Goal: Use online tool/utility: Utilize a website feature to perform a specific function

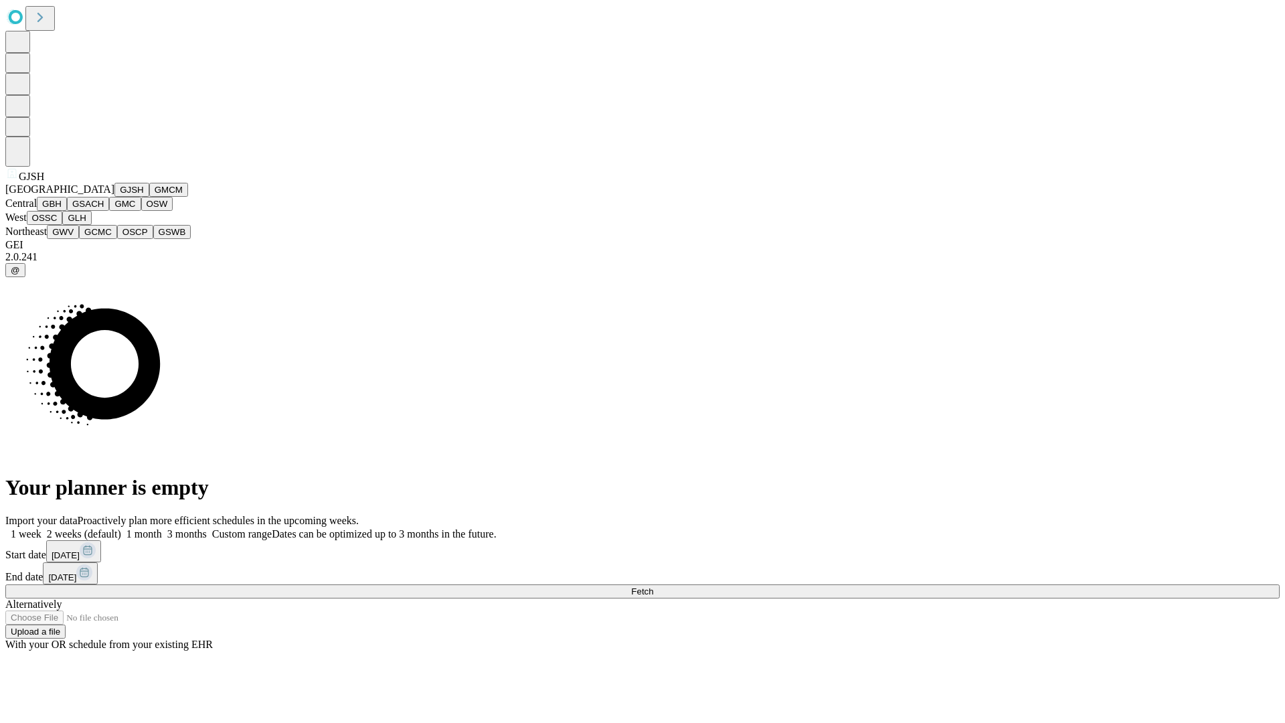
click at [114, 197] on button "GJSH" at bounding box center [131, 190] width 35 height 14
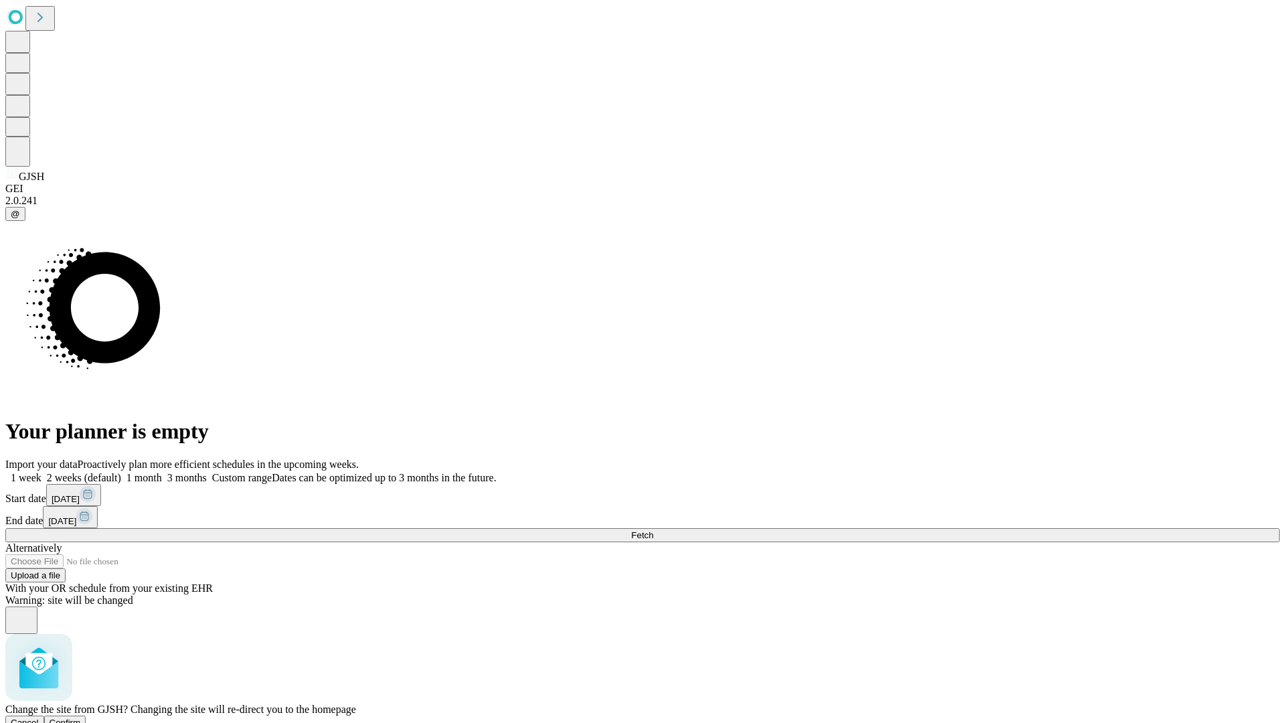
click at [81, 718] on span "Confirm" at bounding box center [65, 723] width 31 height 10
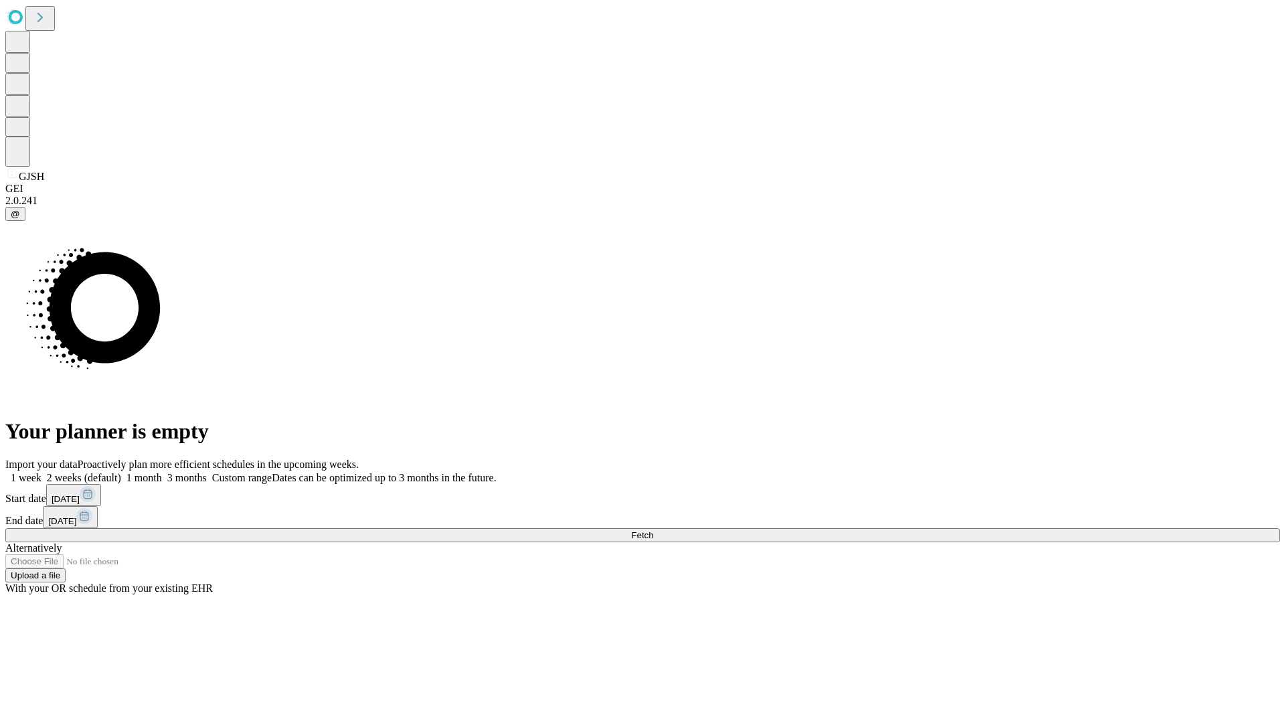
click at [121, 472] on label "2 weeks (default)" at bounding box center [82, 477] width 80 height 11
click at [653, 530] on span "Fetch" at bounding box center [642, 535] width 22 height 10
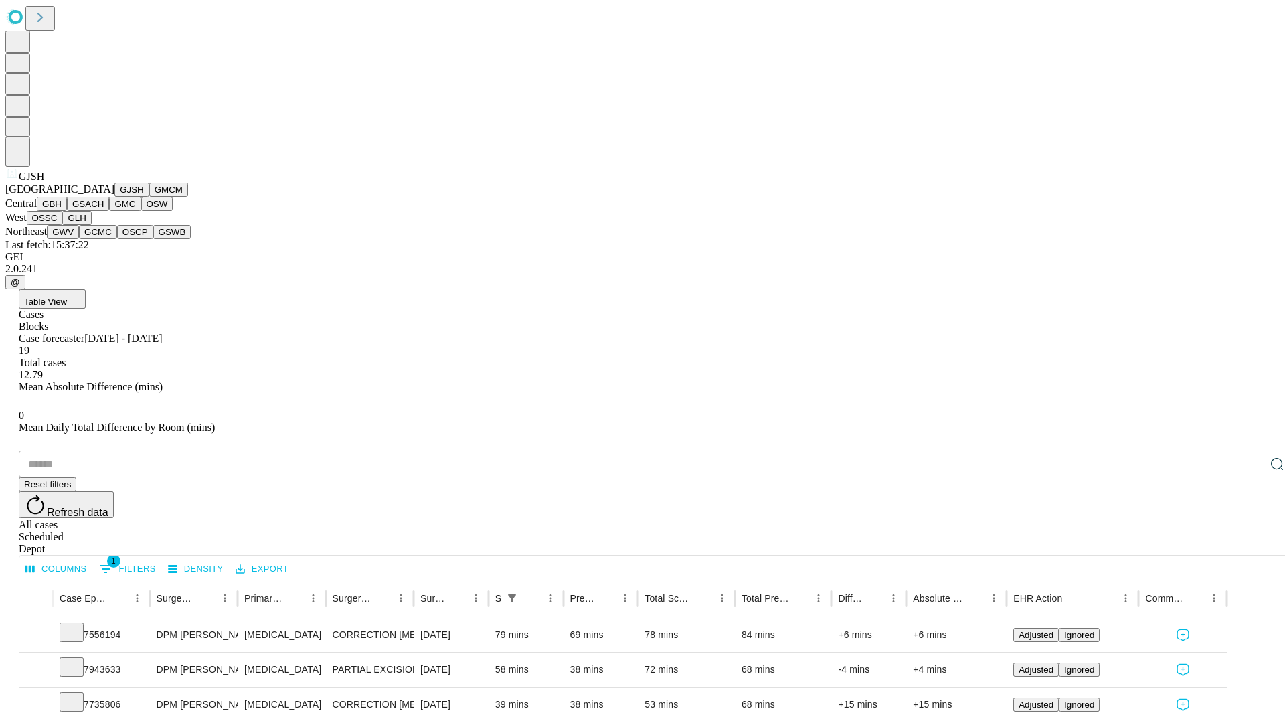
click at [149, 197] on button "GMCM" at bounding box center [168, 190] width 39 height 14
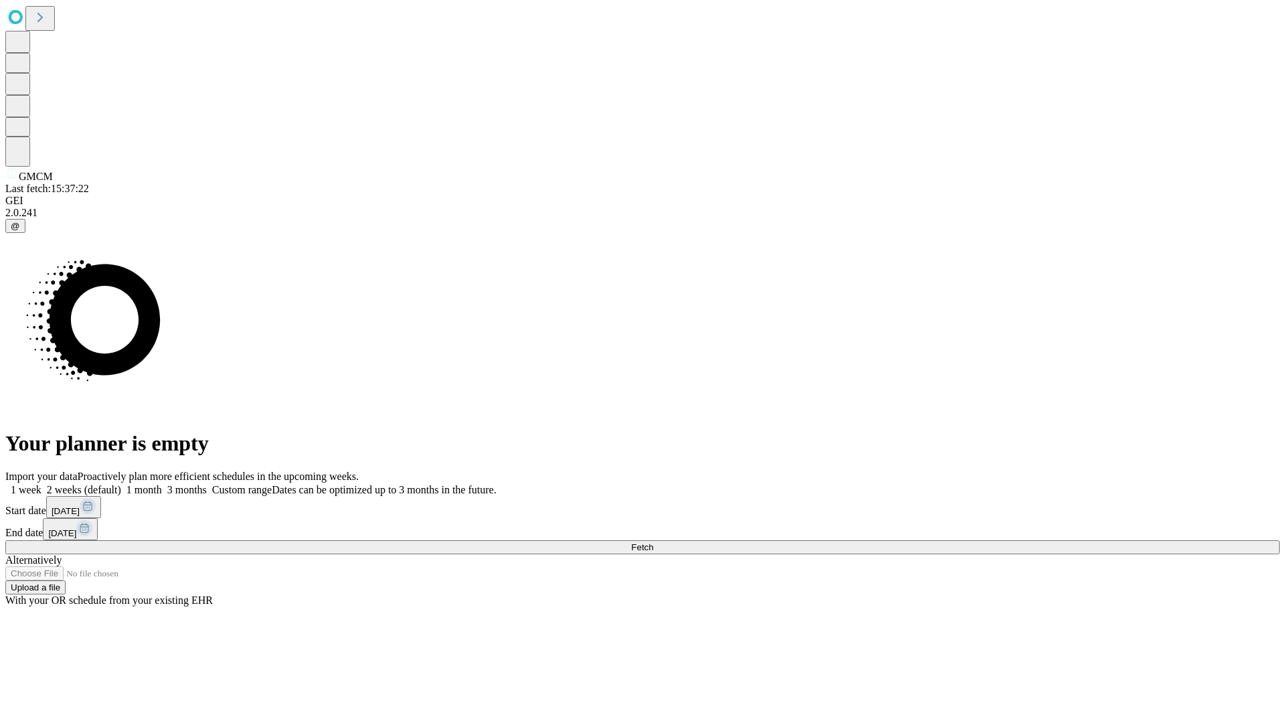
click at [121, 484] on label "2 weeks (default)" at bounding box center [82, 489] width 80 height 11
click at [653, 542] on span "Fetch" at bounding box center [642, 547] width 22 height 10
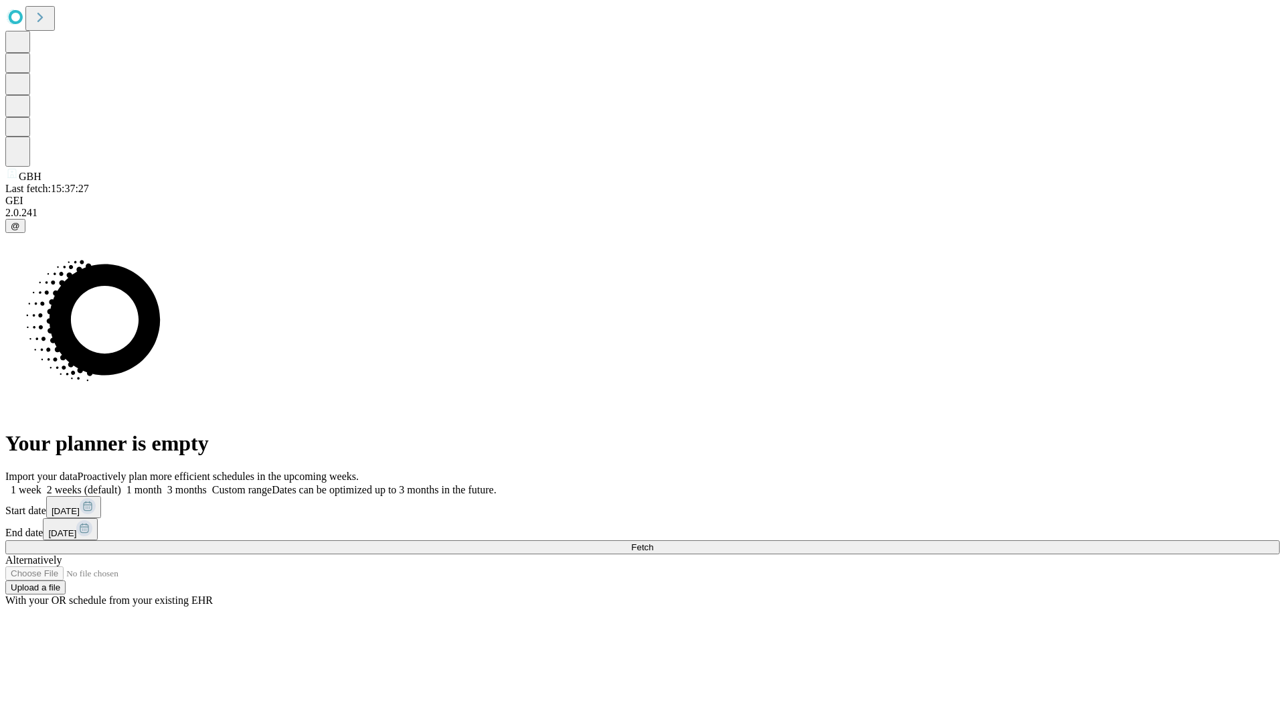
click at [121, 484] on label "2 weeks (default)" at bounding box center [82, 489] width 80 height 11
click at [653, 542] on span "Fetch" at bounding box center [642, 547] width 22 height 10
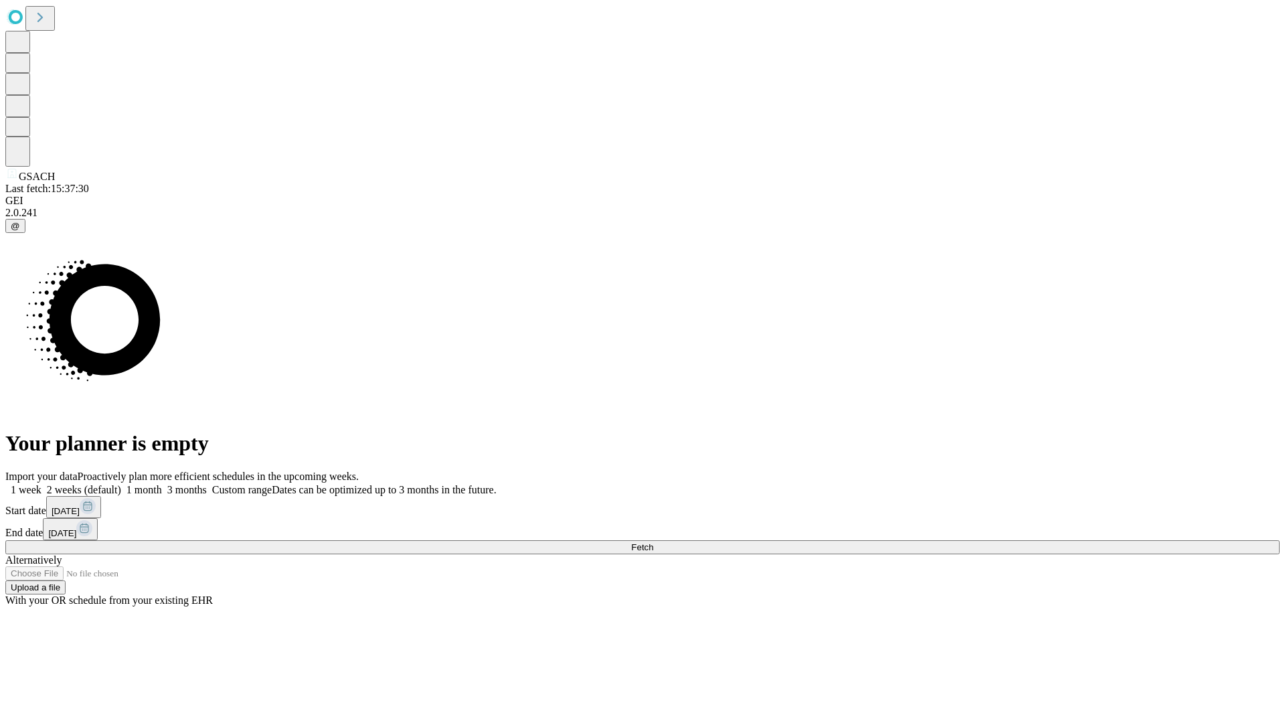
click at [121, 484] on label "2 weeks (default)" at bounding box center [82, 489] width 80 height 11
click at [653, 542] on span "Fetch" at bounding box center [642, 547] width 22 height 10
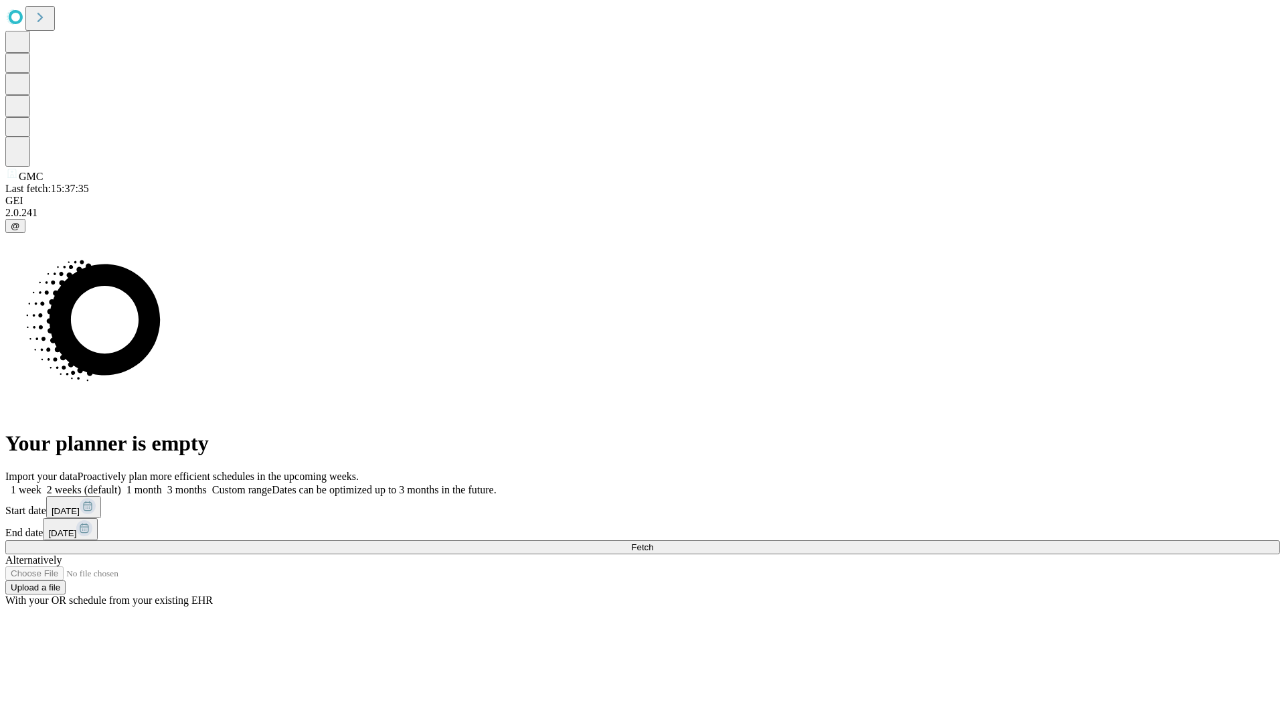
click at [121, 484] on label "2 weeks (default)" at bounding box center [82, 489] width 80 height 11
click at [653, 542] on span "Fetch" at bounding box center [642, 547] width 22 height 10
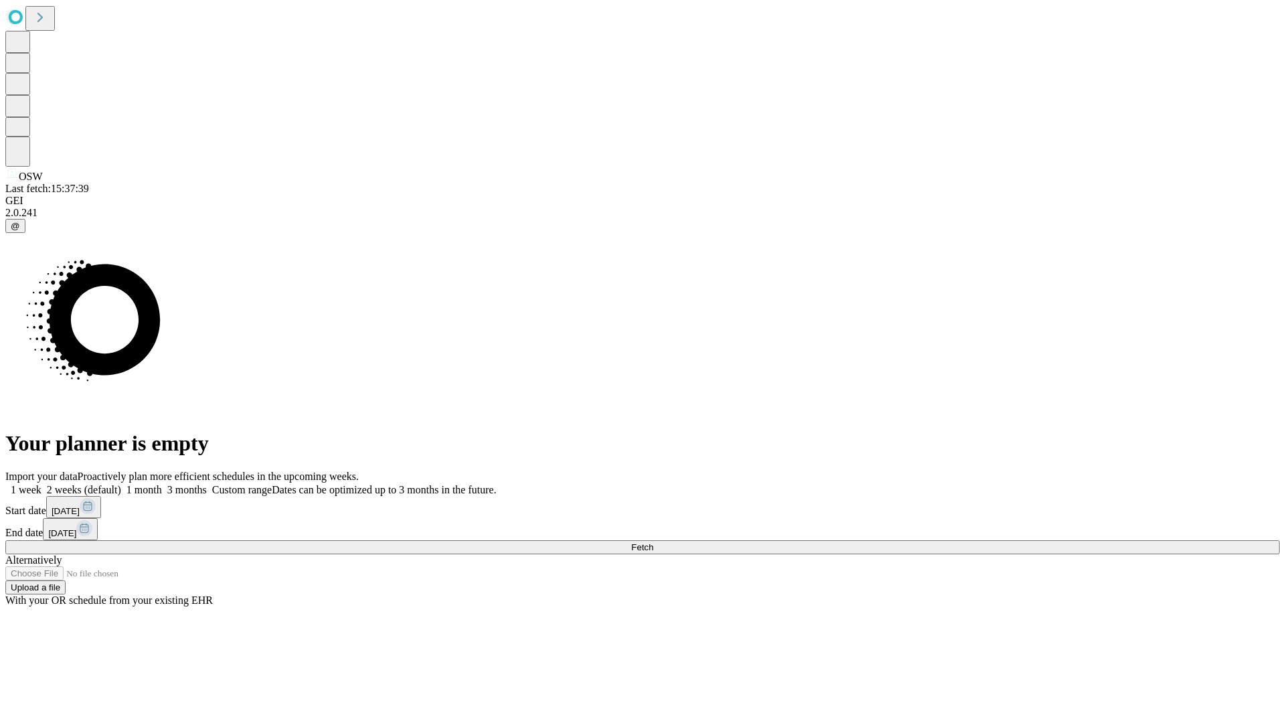
click at [121, 484] on label "2 weeks (default)" at bounding box center [82, 489] width 80 height 11
click at [653, 542] on span "Fetch" at bounding box center [642, 547] width 22 height 10
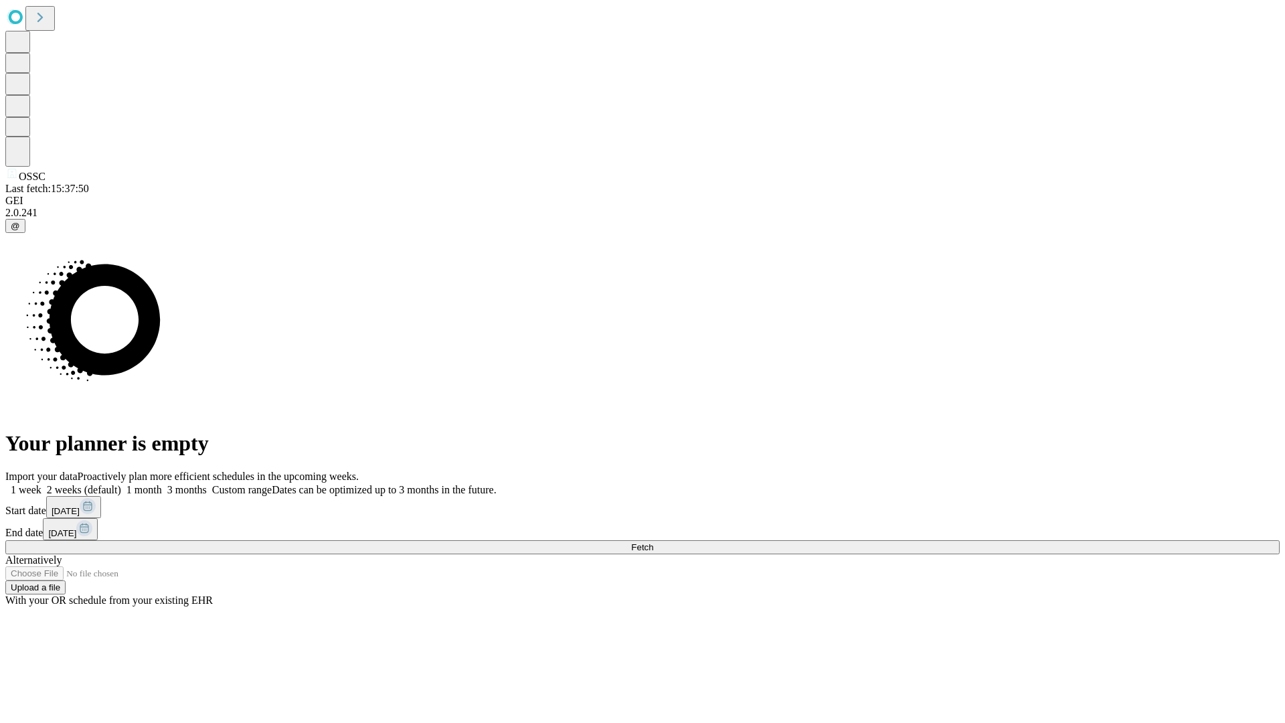
click at [121, 484] on label "2 weeks (default)" at bounding box center [82, 489] width 80 height 11
click at [653, 542] on span "Fetch" at bounding box center [642, 547] width 22 height 10
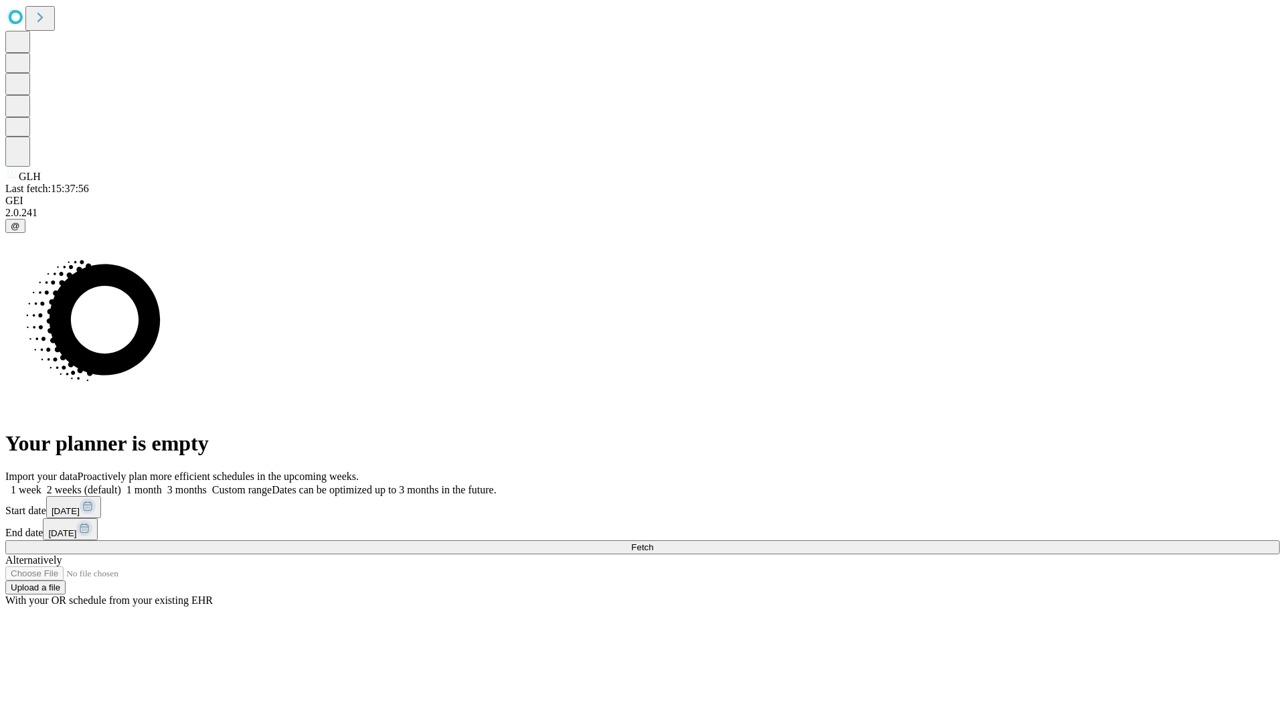
click at [121, 484] on label "2 weeks (default)" at bounding box center [82, 489] width 80 height 11
click at [653, 542] on span "Fetch" at bounding box center [642, 547] width 22 height 10
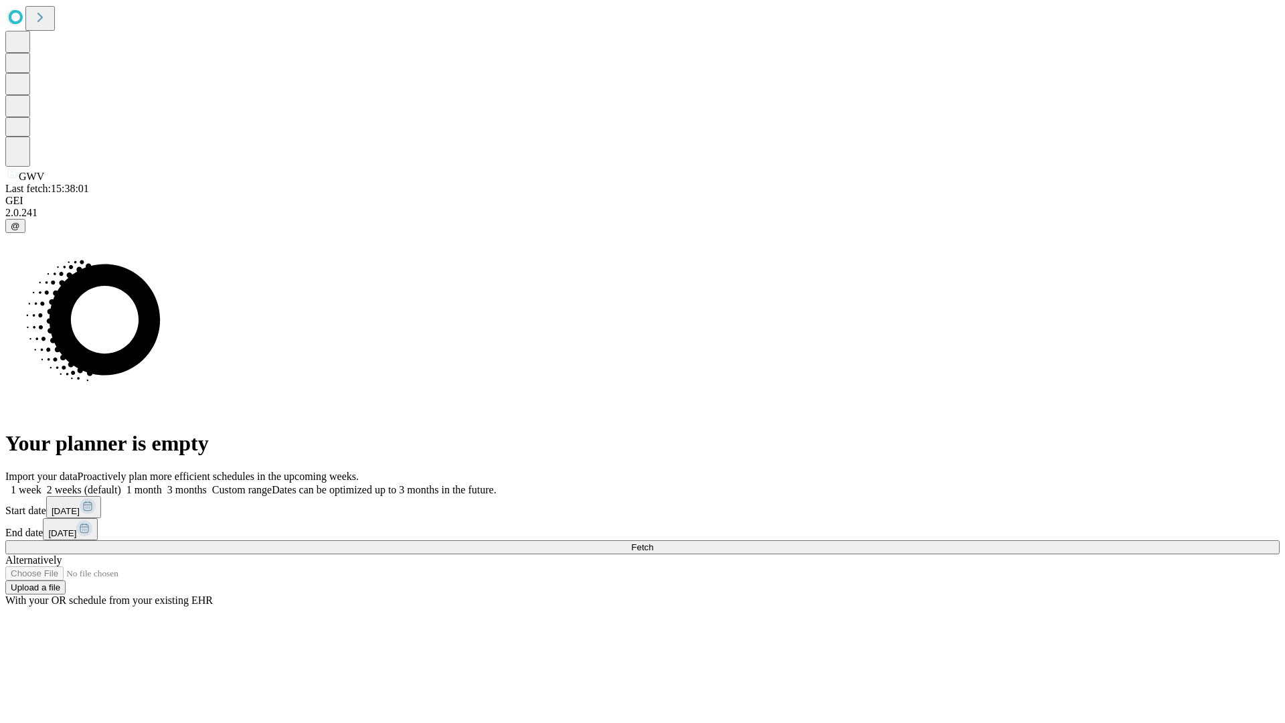
click at [121, 484] on label "2 weeks (default)" at bounding box center [82, 489] width 80 height 11
click at [653, 542] on span "Fetch" at bounding box center [642, 547] width 22 height 10
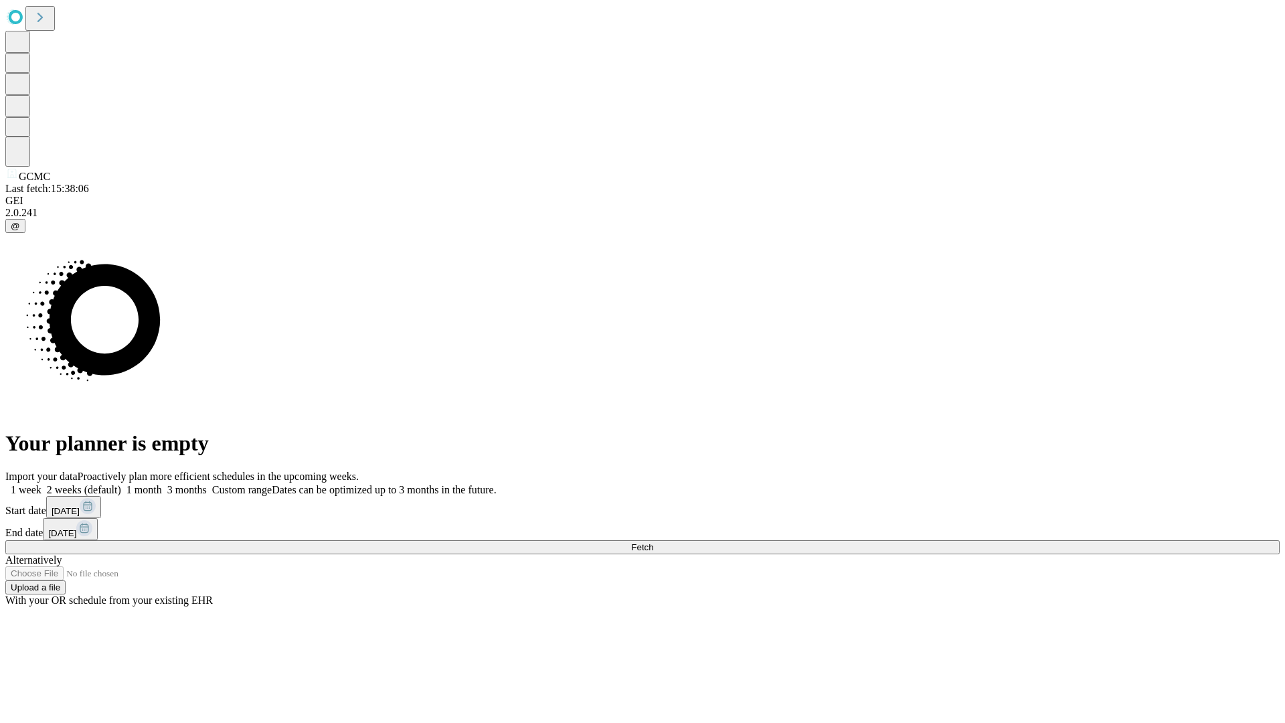
click at [121, 484] on label "2 weeks (default)" at bounding box center [82, 489] width 80 height 11
click at [653, 542] on span "Fetch" at bounding box center [642, 547] width 22 height 10
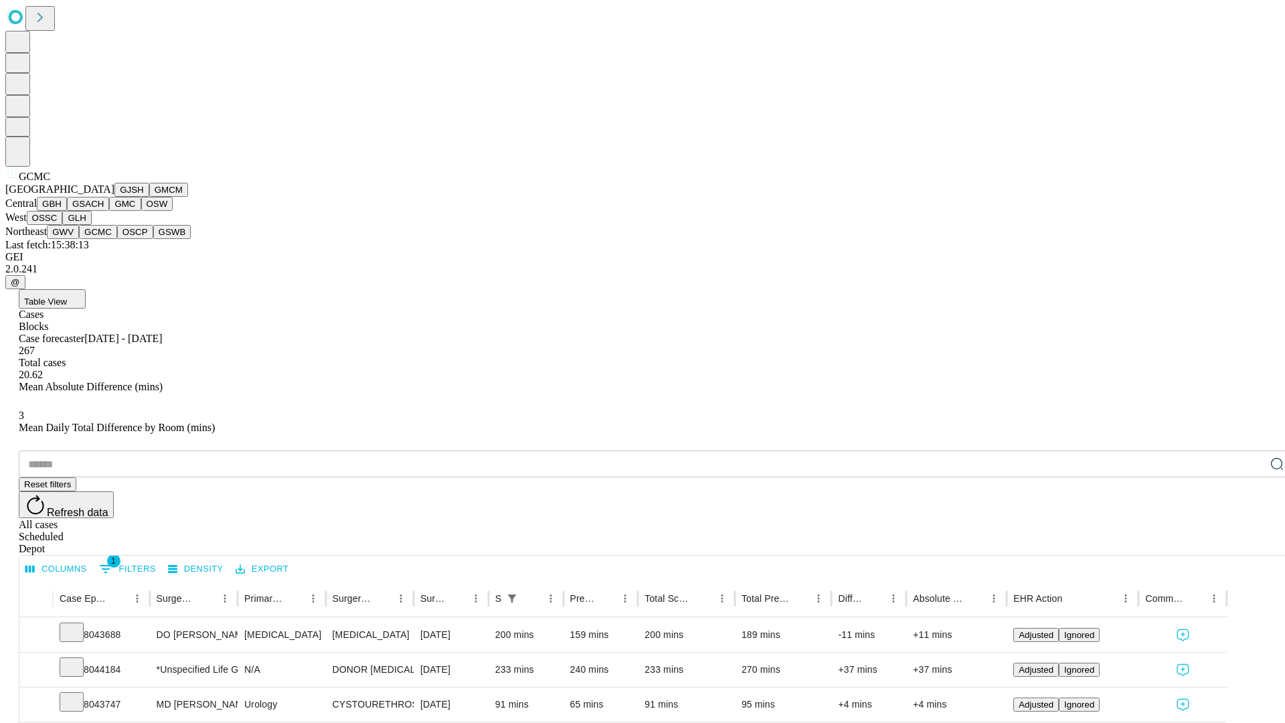
click at [117, 239] on button "OSCP" at bounding box center [135, 232] width 36 height 14
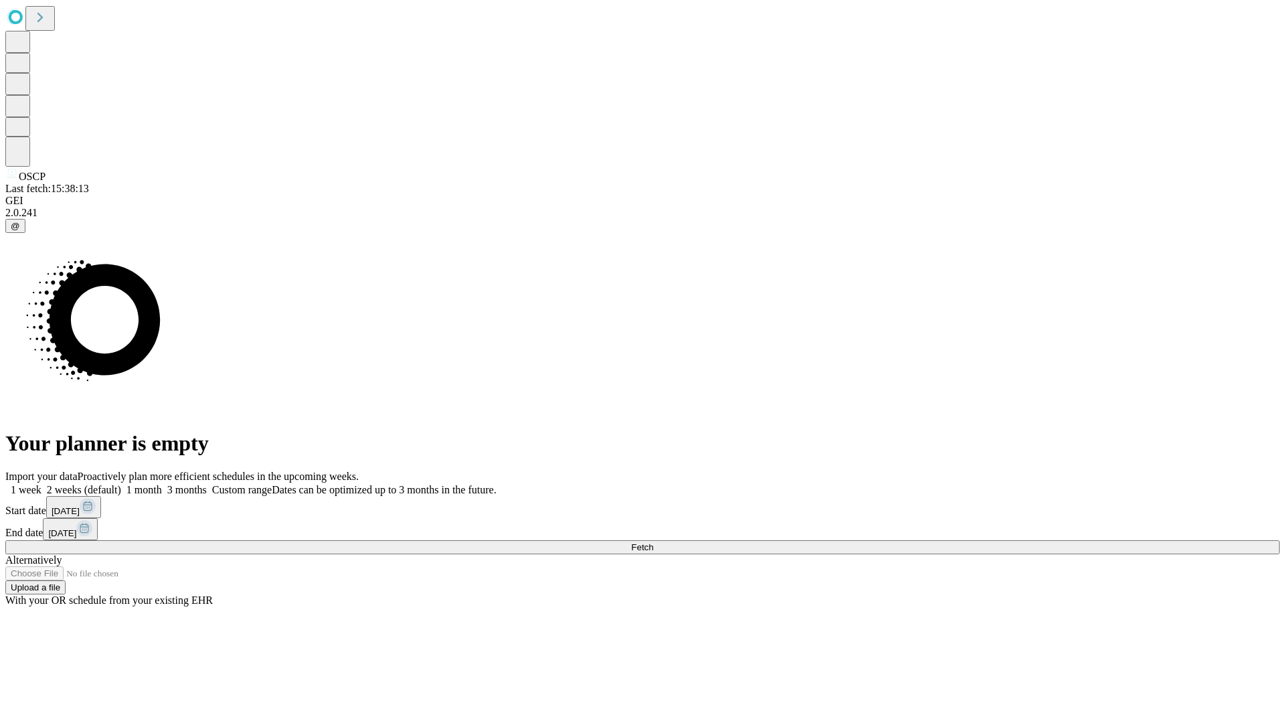
click at [121, 484] on label "2 weeks (default)" at bounding box center [82, 489] width 80 height 11
click at [653, 542] on span "Fetch" at bounding box center [642, 547] width 22 height 10
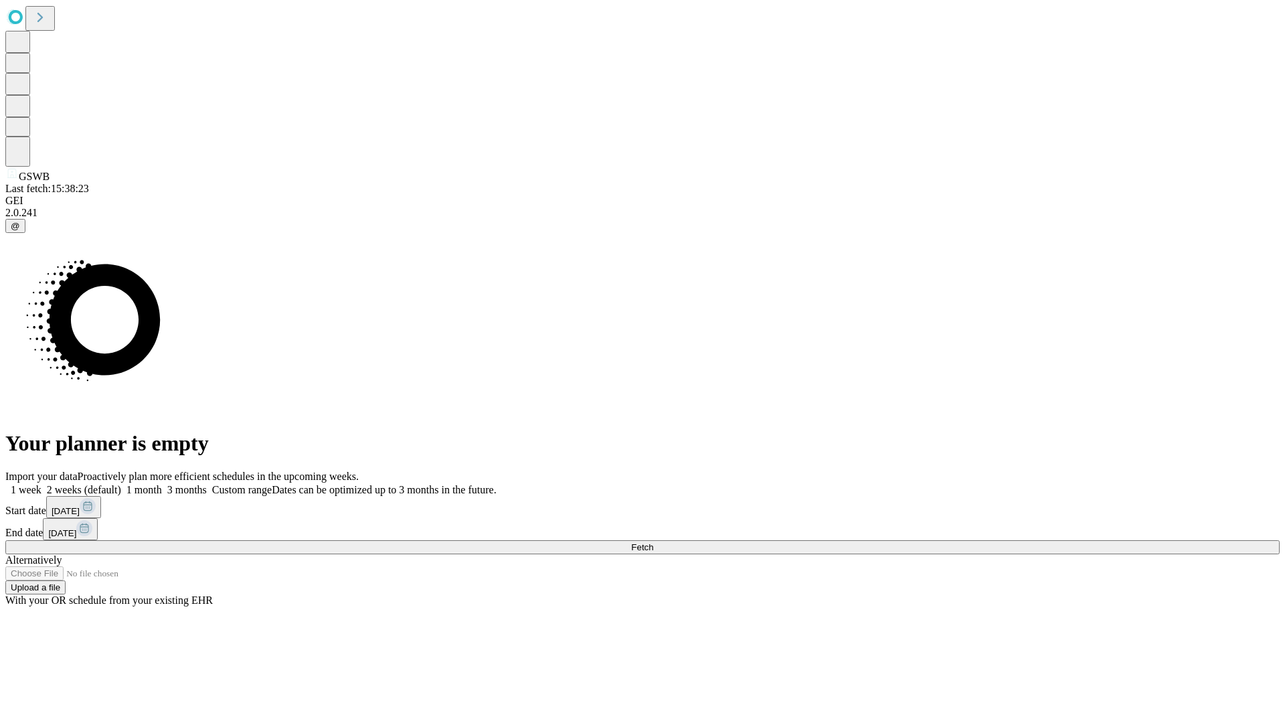
click at [121, 484] on label "2 weeks (default)" at bounding box center [82, 489] width 80 height 11
click at [653, 542] on span "Fetch" at bounding box center [642, 547] width 22 height 10
